Goal: Task Accomplishment & Management: Manage account settings

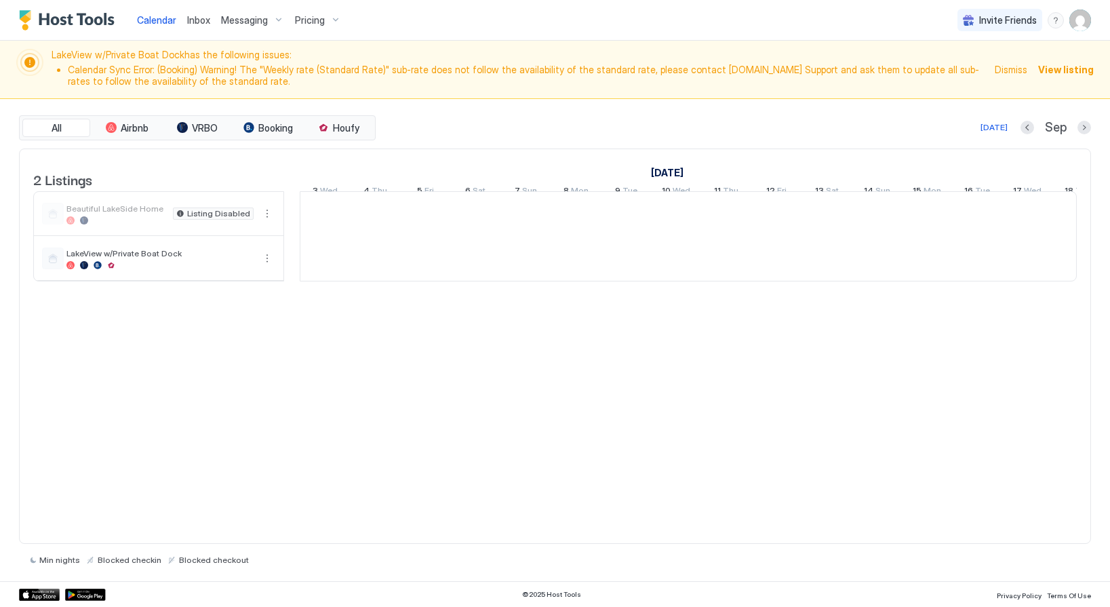
scroll to position [0, 753]
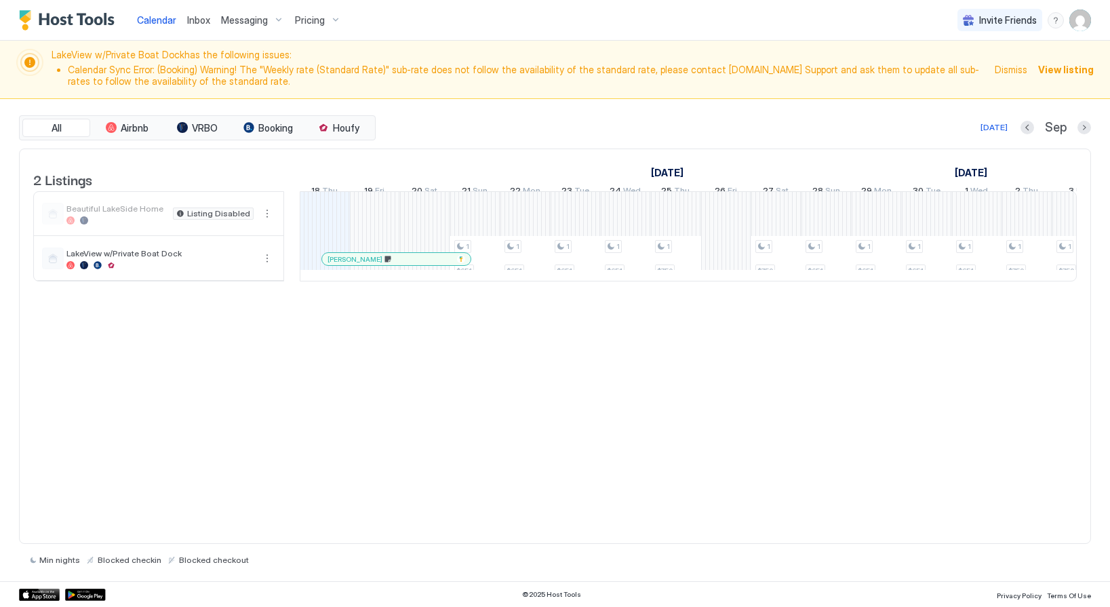
click at [1015, 70] on span "Dismiss" at bounding box center [1010, 69] width 33 height 14
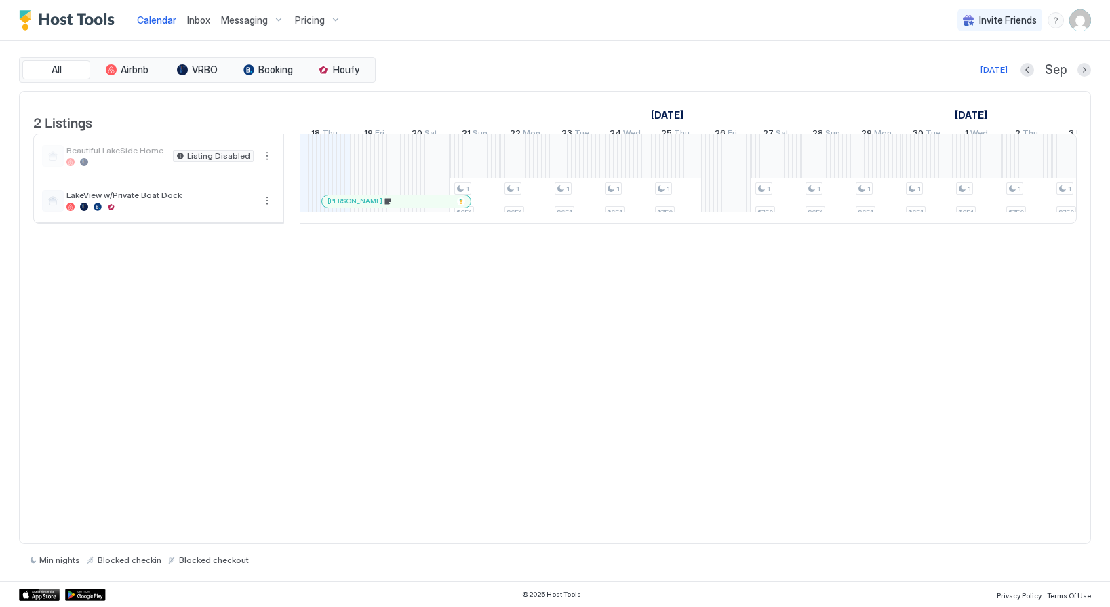
click at [1081, 14] on img "User profile" at bounding box center [1080, 20] width 22 height 22
click at [958, 96] on span "Logout" at bounding box center [954, 99] width 31 height 12
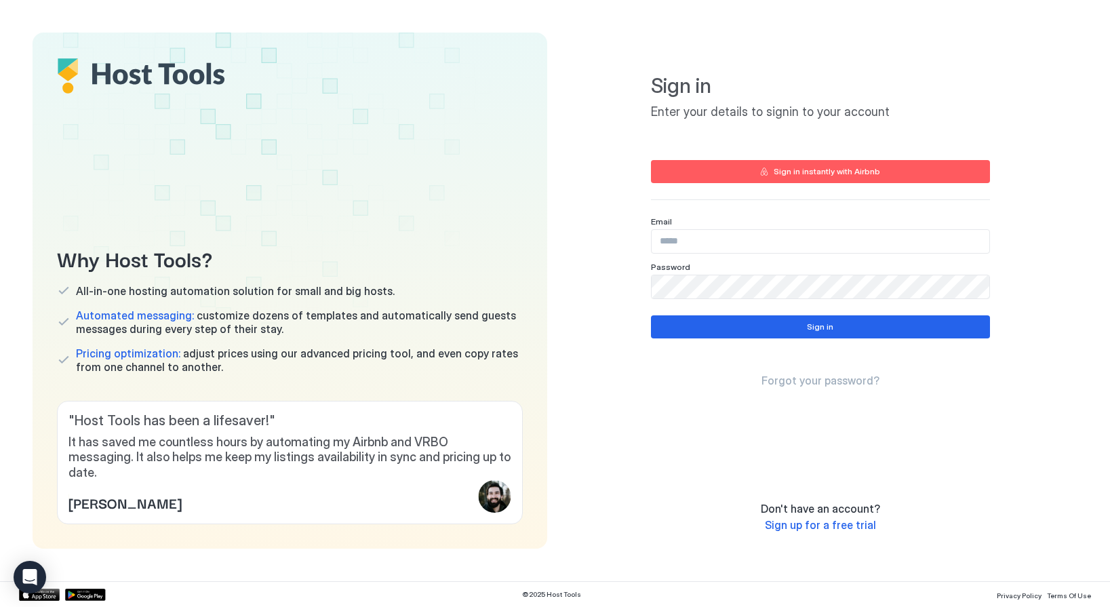
click at [523, 138] on div "Why Host Tools? All-in-one hosting automation solution for small and big hosts.…" at bounding box center [290, 291] width 514 height 516
click at [189, 81] on icon at bounding box center [146, 76] width 179 height 38
click at [158, 73] on icon at bounding box center [146, 76] width 179 height 38
click at [61, 72] on icon at bounding box center [68, 73] width 20 height 15
